Goal: Check status: Check status

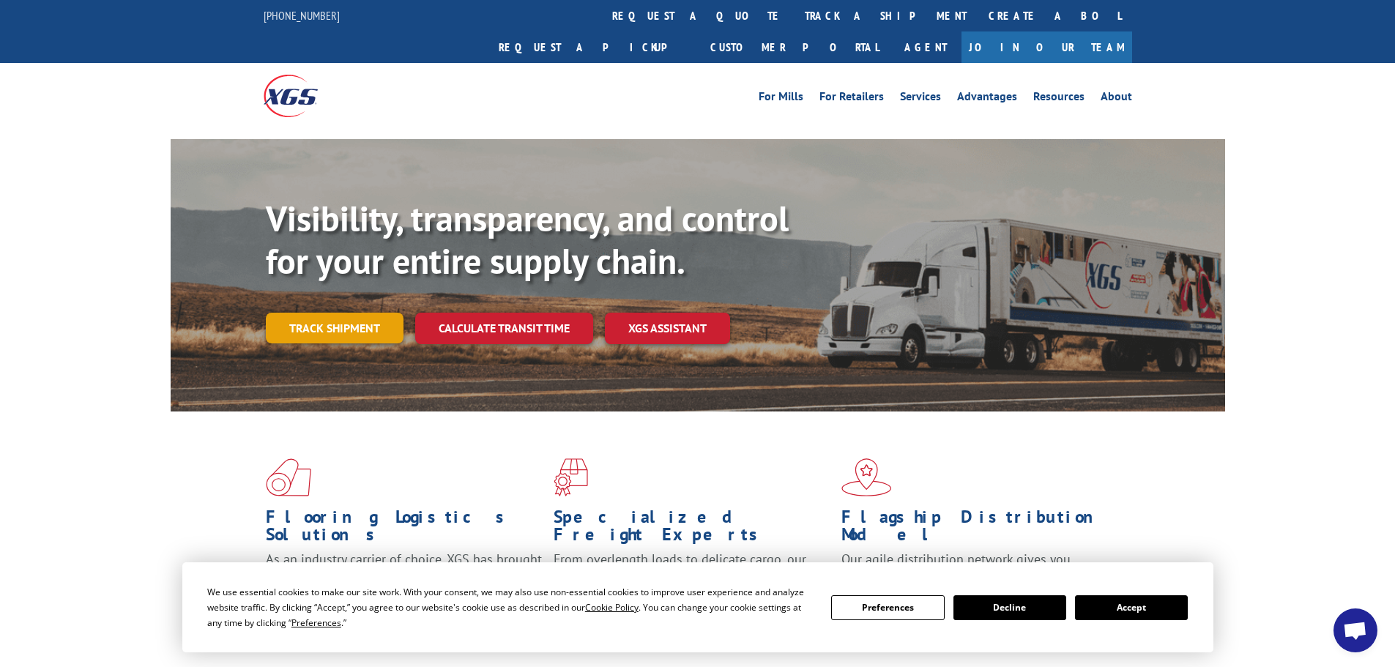
click at [346, 313] on link "Track shipment" at bounding box center [335, 328] width 138 height 31
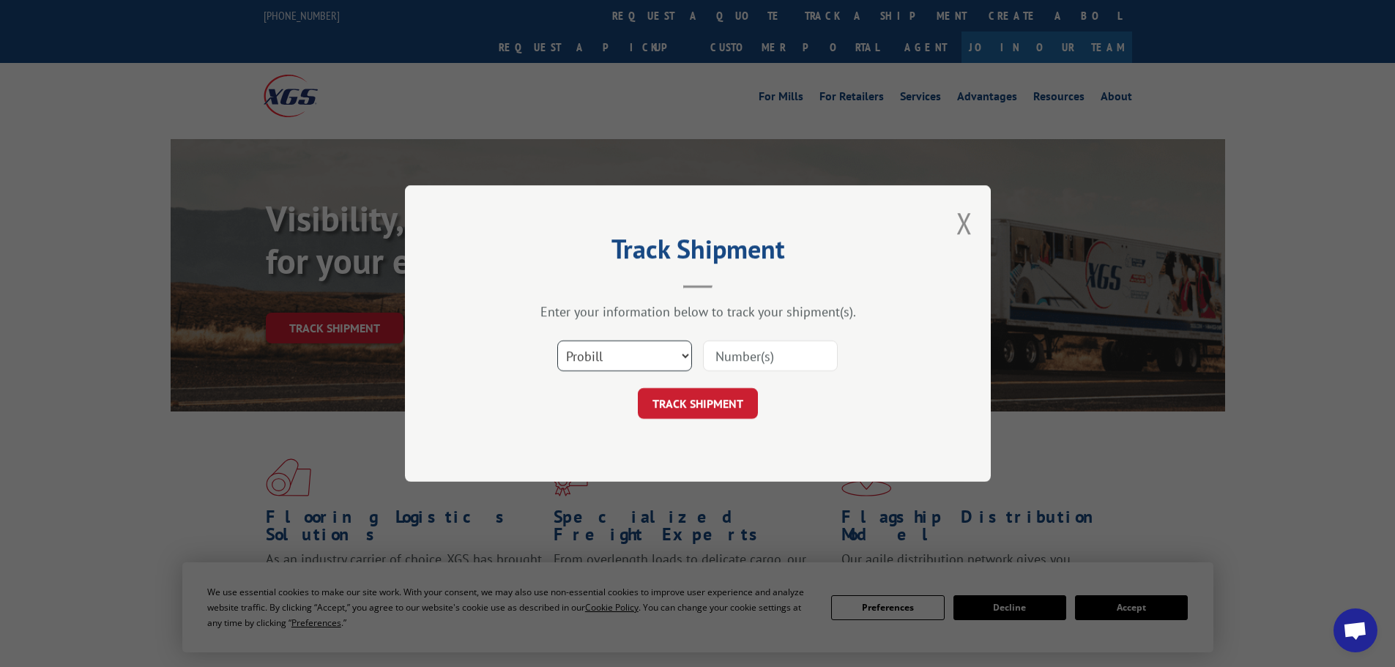
drag, startPoint x: 634, startPoint y: 349, endPoint x: 630, endPoint y: 365, distance: 15.8
click at [634, 349] on select "Select category... Probill BOL PO" at bounding box center [624, 355] width 135 height 31
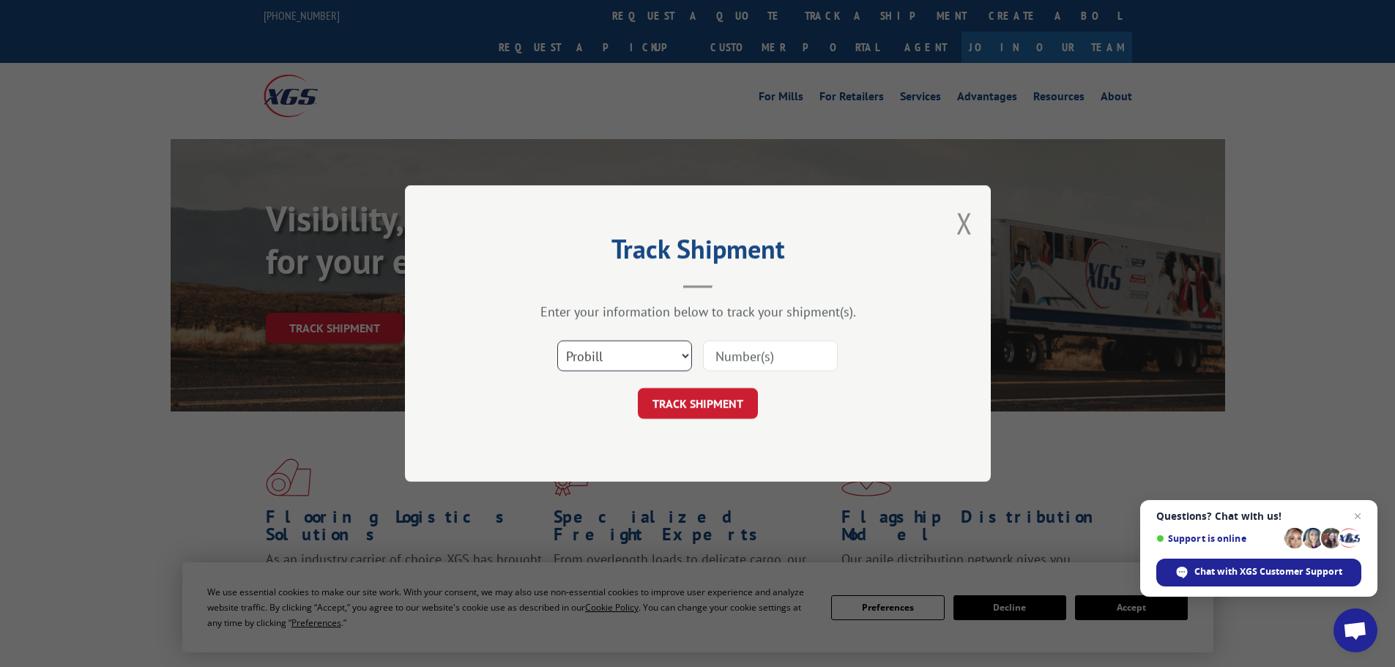
select select "bol"
click at [557, 340] on select "Select category... Probill BOL PO" at bounding box center [624, 355] width 135 height 31
click at [734, 349] on input at bounding box center [770, 355] width 135 height 31
paste input "5169538"
type input "5169538"
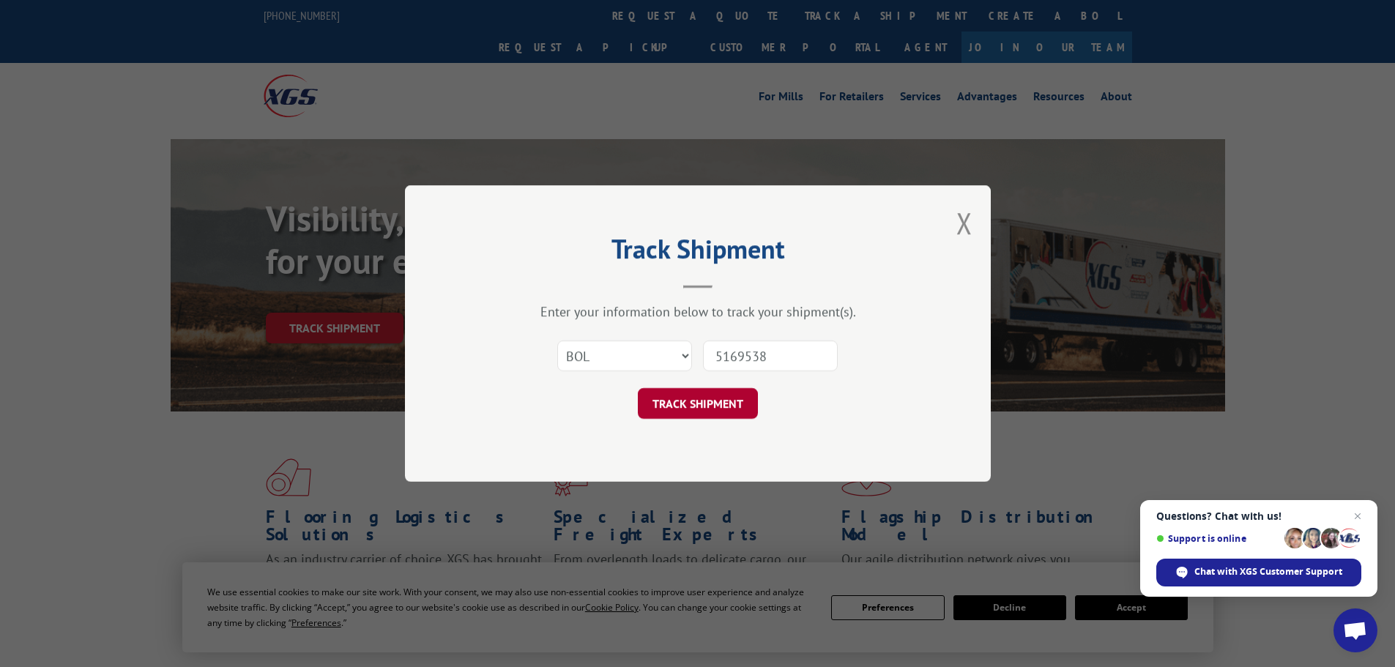
click at [693, 396] on button "TRACK SHIPMENT" at bounding box center [698, 403] width 120 height 31
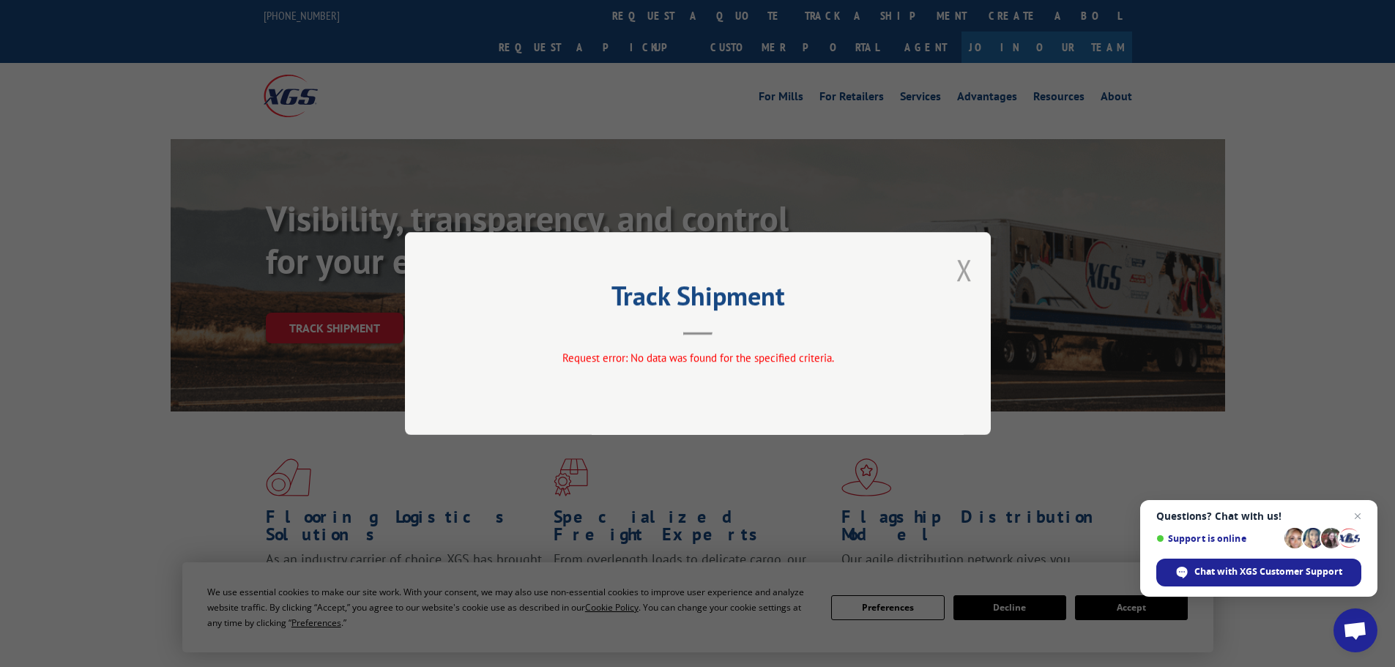
click at [969, 275] on button "Close modal" at bounding box center [964, 269] width 16 height 39
